Goal: Transaction & Acquisition: Obtain resource

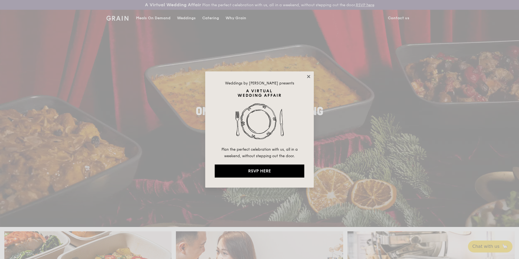
click at [307, 76] on icon at bounding box center [308, 76] width 5 height 5
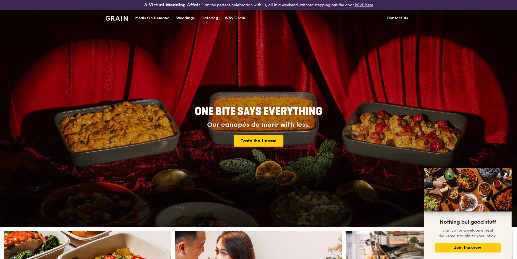
click at [155, 20] on div "Meals On Demand" at bounding box center [152, 18] width 34 height 16
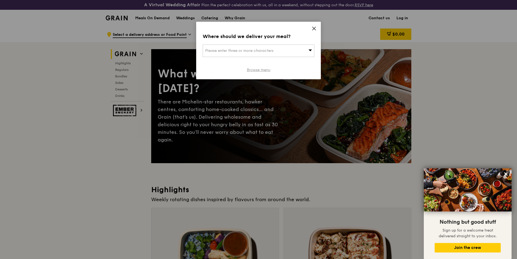
click at [265, 68] on link "Browse menu" at bounding box center [259, 69] width 24 height 5
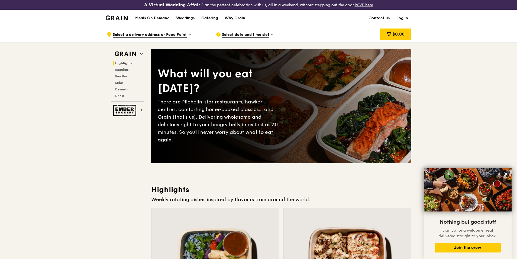
click at [201, 17] on link "Catering" at bounding box center [209, 18] width 23 height 16
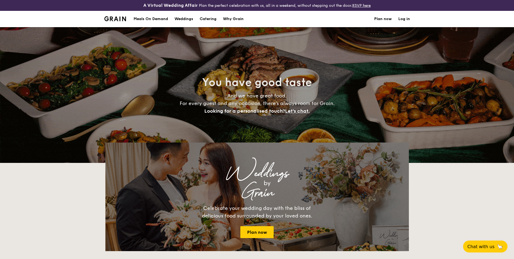
select select
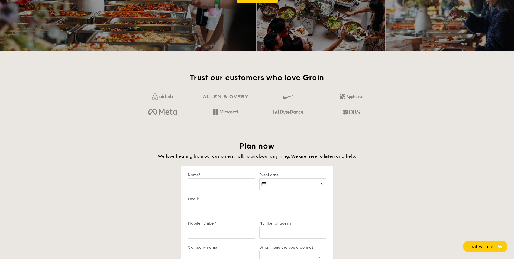
scroll to position [325, 0]
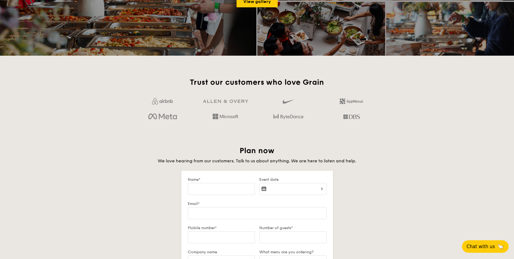
click at [484, 242] on button "Chat with us 🦙" at bounding box center [485, 246] width 47 height 12
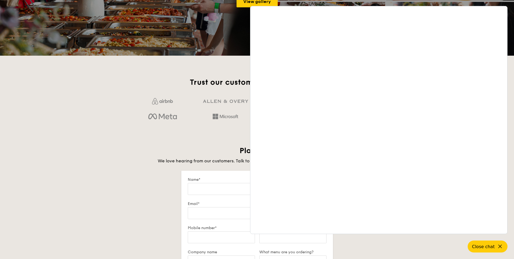
click at [82, 120] on div "Loading menus magically... Weddings by Grain Celebrate your wedding day with th…" at bounding box center [257, 105] width 514 height 586
